Goal: Task Accomplishment & Management: Use online tool/utility

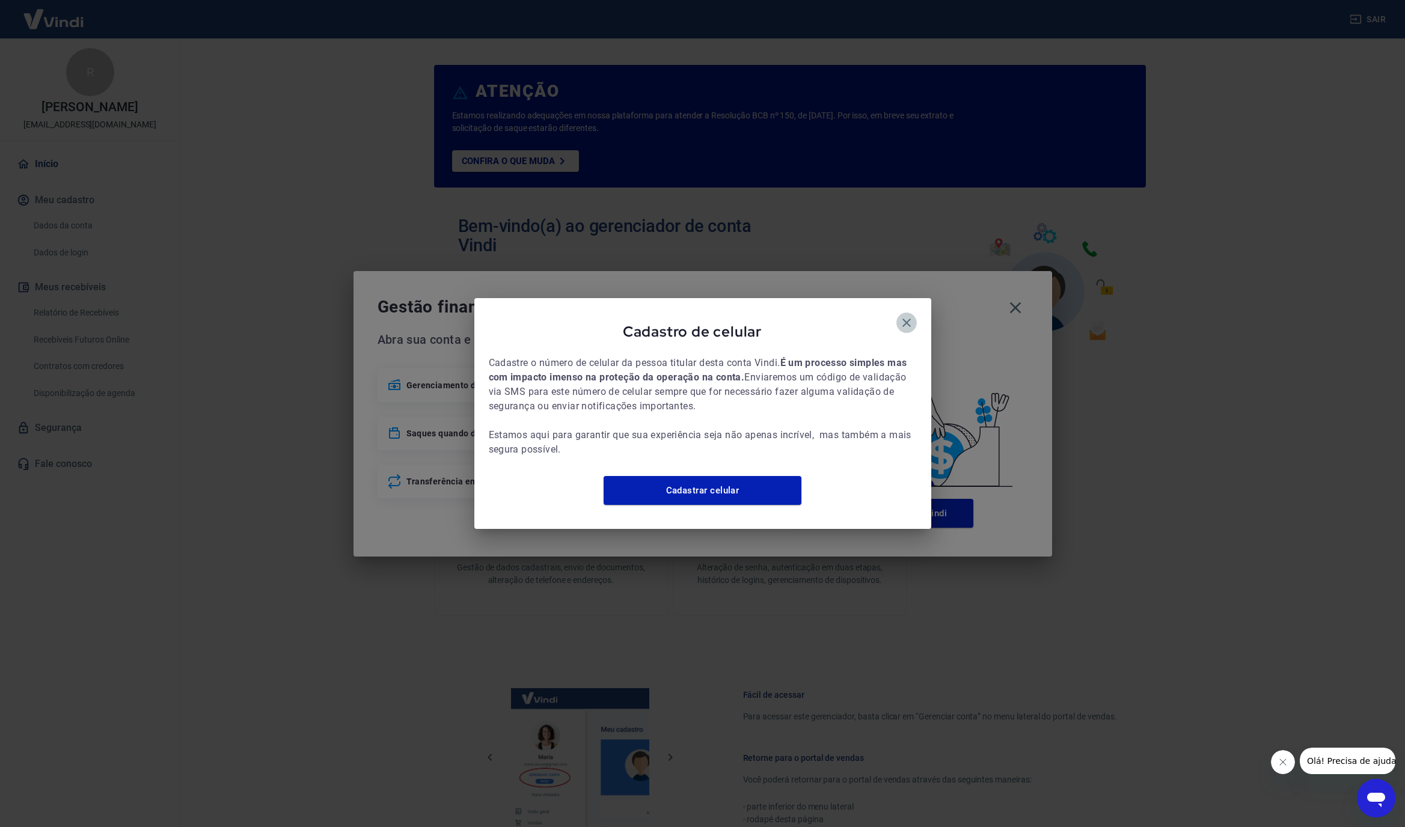
click at [900, 313] on button "button" at bounding box center [907, 323] width 20 height 20
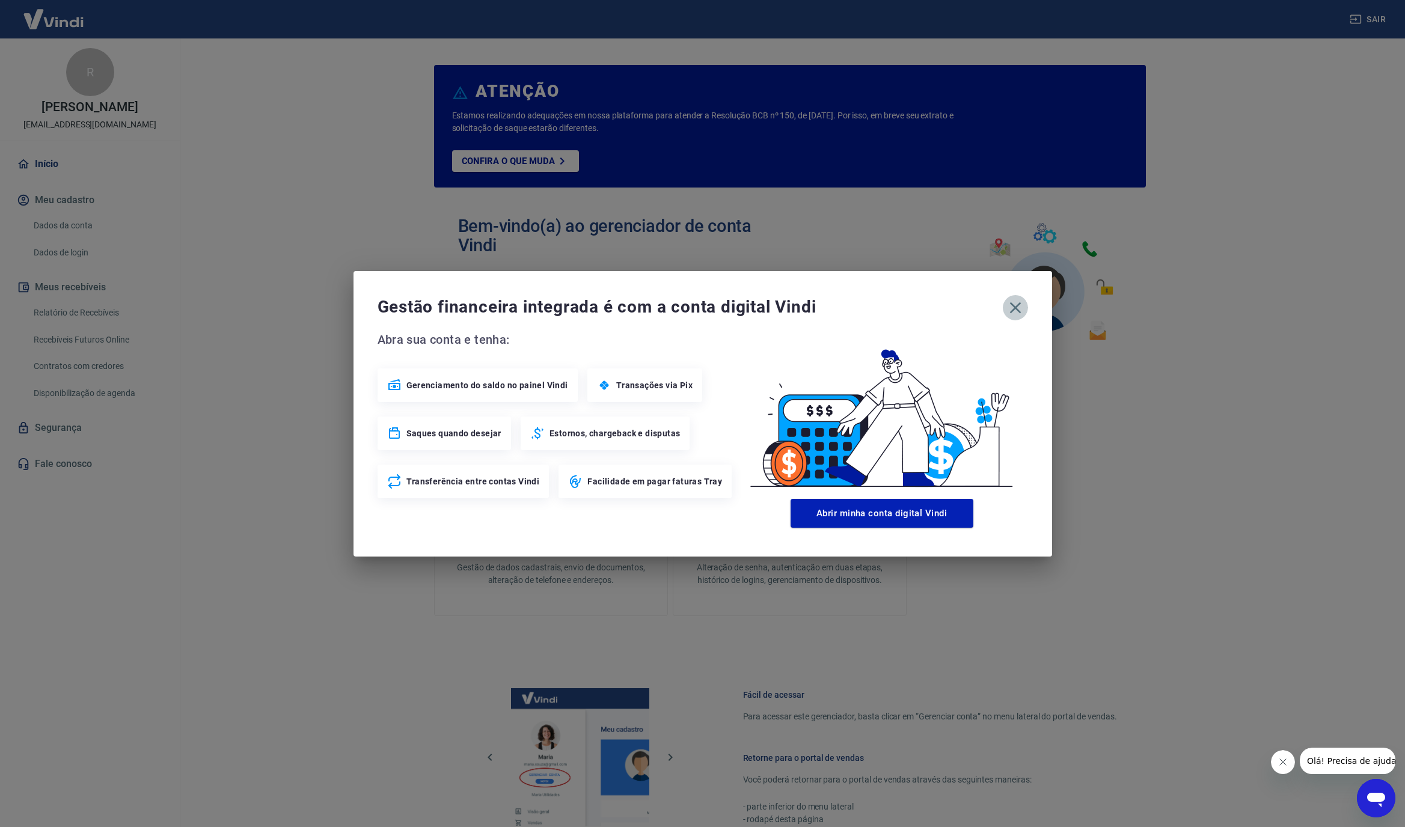
click at [1015, 307] on icon "button" at bounding box center [1015, 307] width 11 height 11
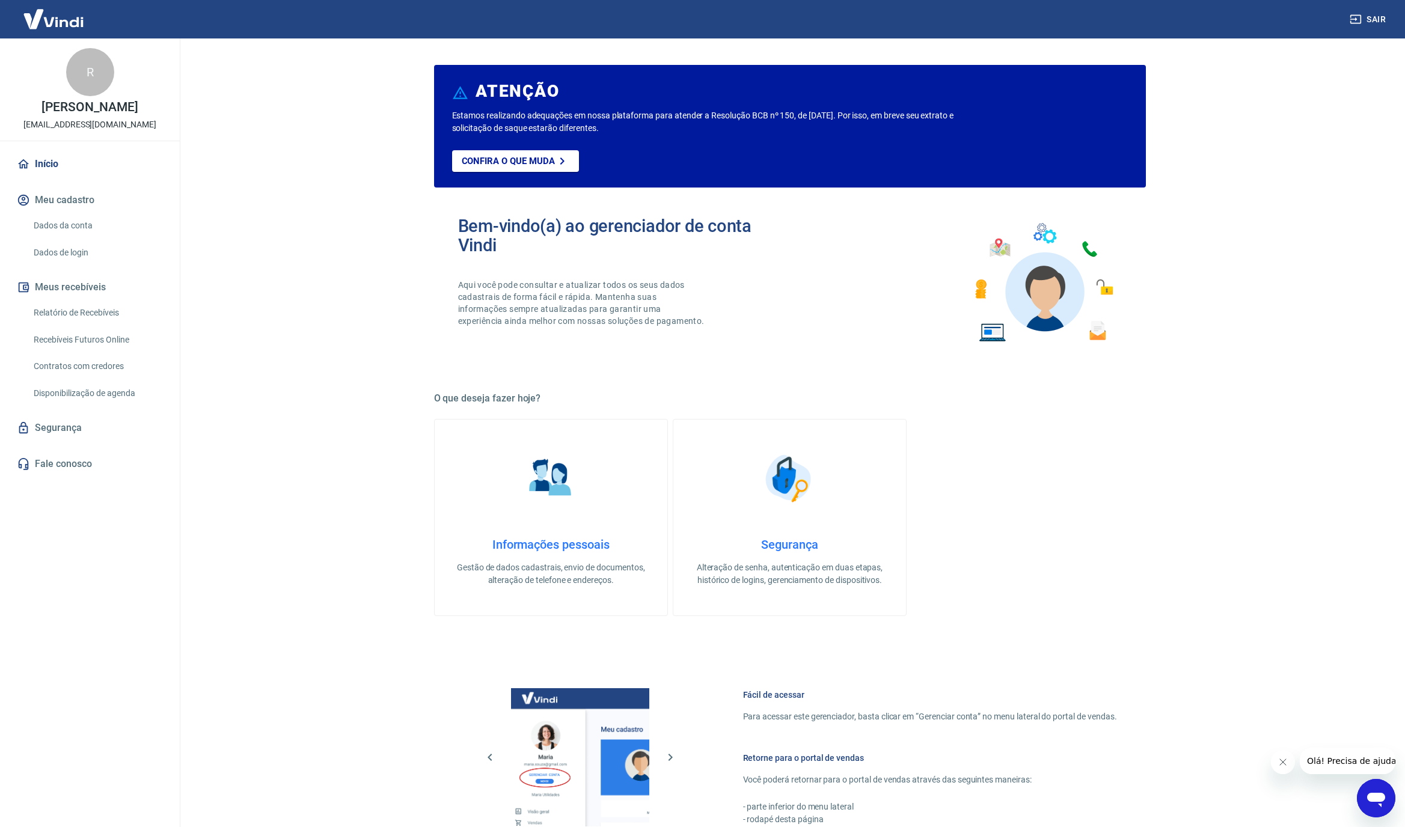
drag, startPoint x: 253, startPoint y: 280, endPoint x: 444, endPoint y: 229, distance: 197.8
click at [262, 280] on main "ATENÇÃO Estamos realizando adequações em nossa plataforma para atender a Resolu…" at bounding box center [789, 432] width 1231 height 789
click at [94, 75] on div "R" at bounding box center [90, 72] width 48 height 48
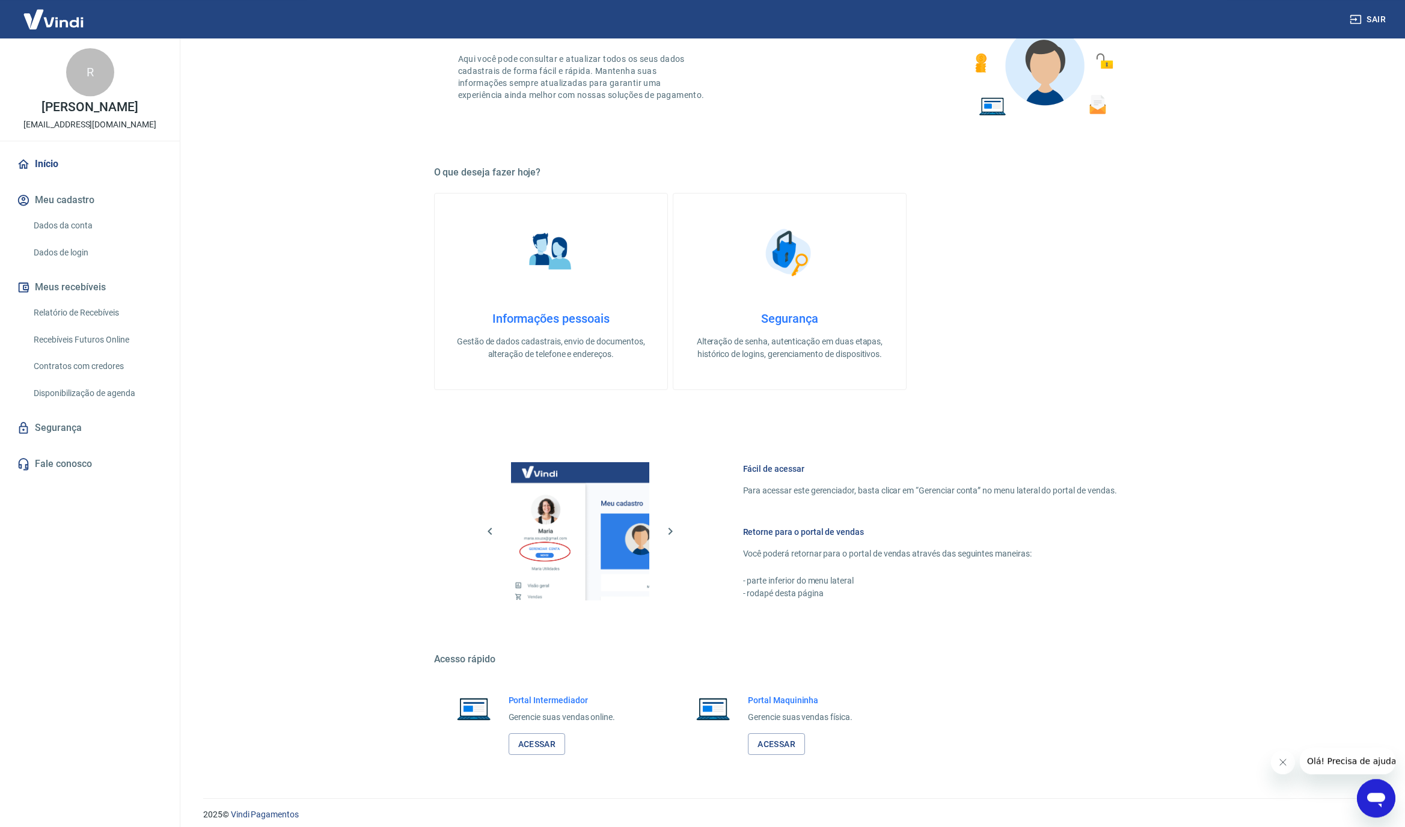
scroll to position [235, 0]
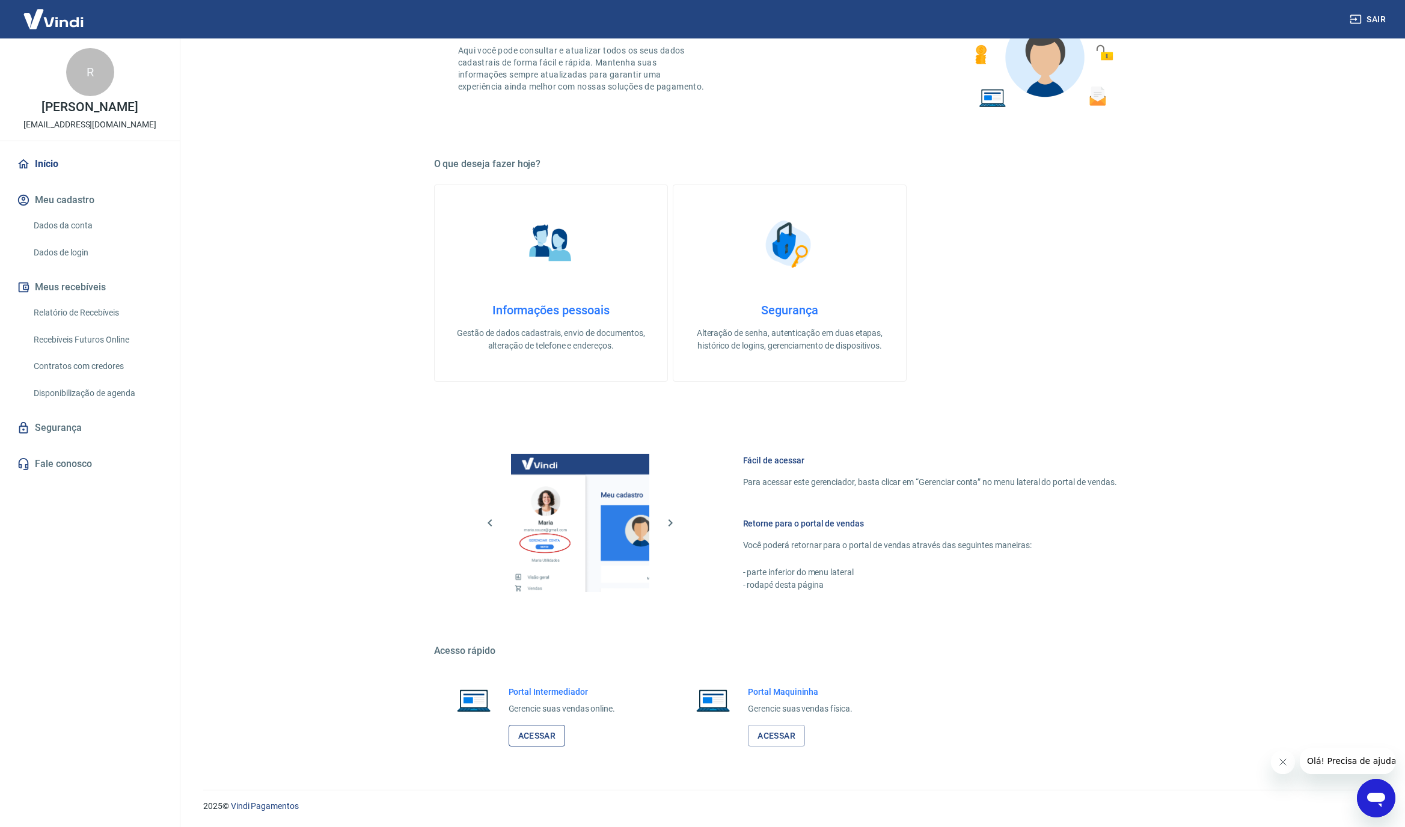
click at [526, 737] on link "Acessar" at bounding box center [537, 736] width 57 height 22
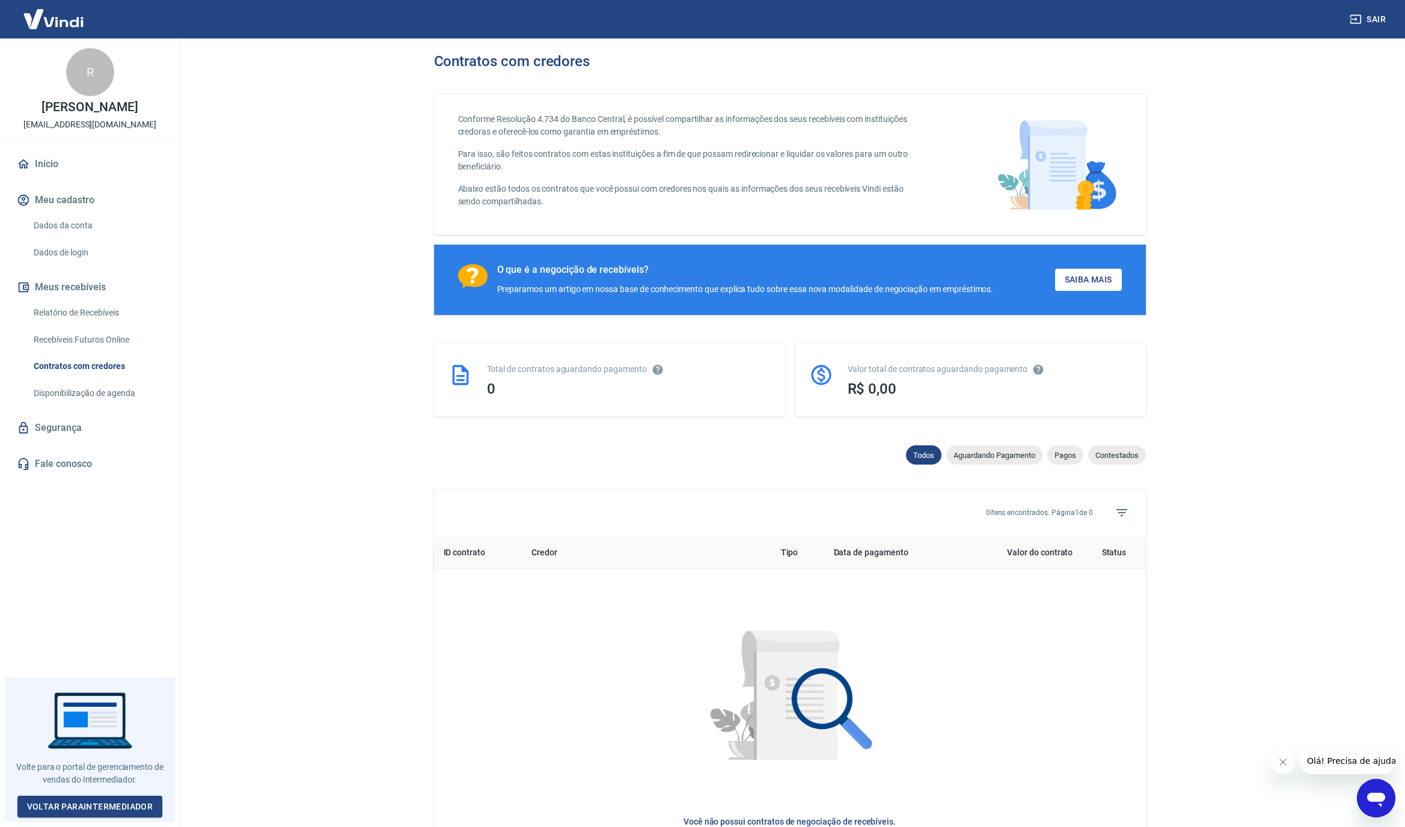
click at [251, 448] on main "Contratos com credores Conforme Resolução 4.734 do Banco Central, é possível co…" at bounding box center [789, 432] width 1231 height 789
click at [100, 332] on link "Recebíveis Futuros Online" at bounding box center [97, 340] width 137 height 25
